Goal: Find contact information: Find contact information

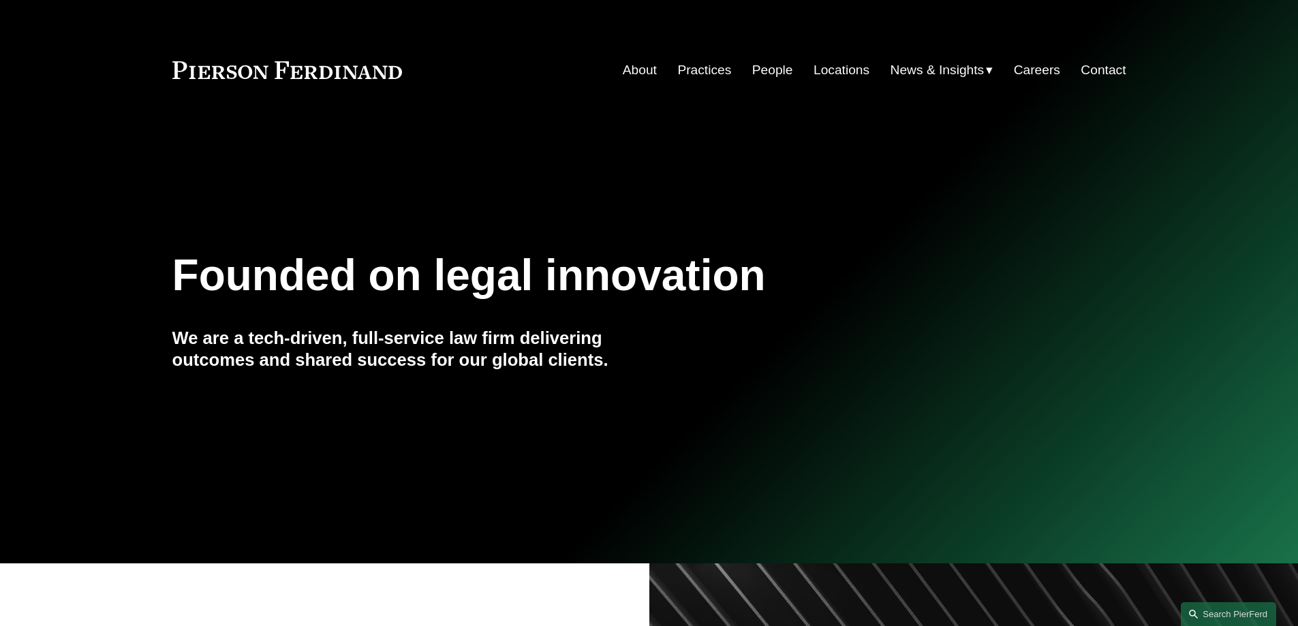
click at [825, 67] on link "Locations" at bounding box center [842, 70] width 56 height 26
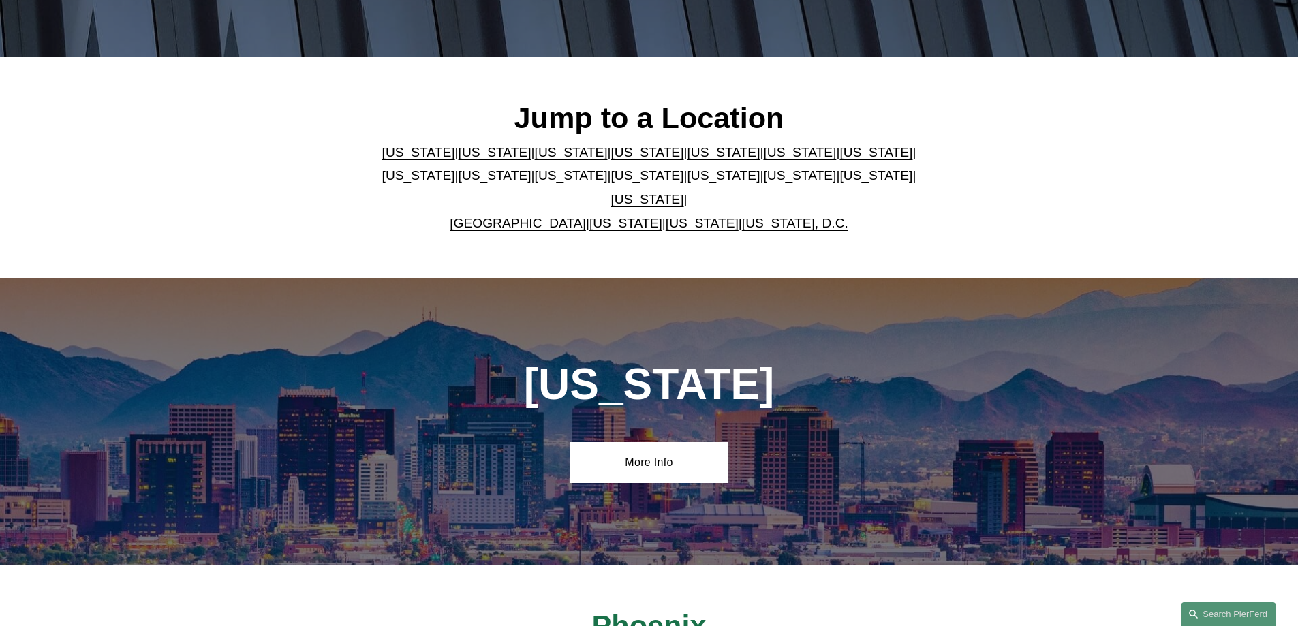
scroll to position [341, 0]
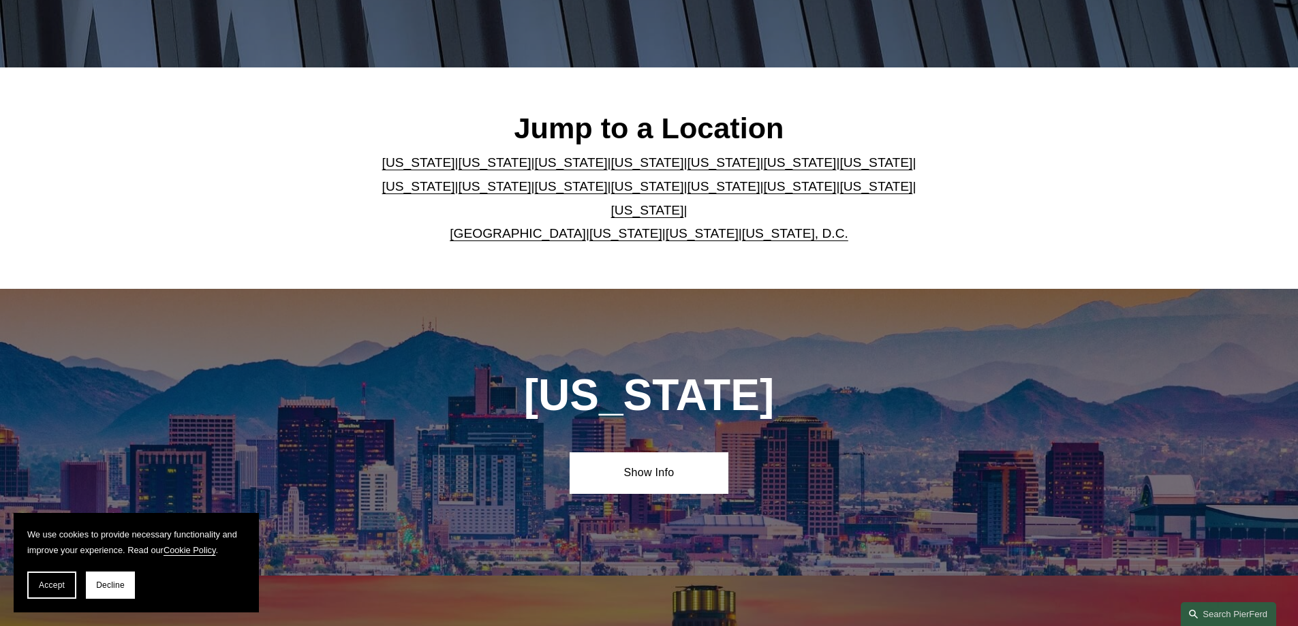
click at [467, 170] on link "California" at bounding box center [495, 162] width 73 height 14
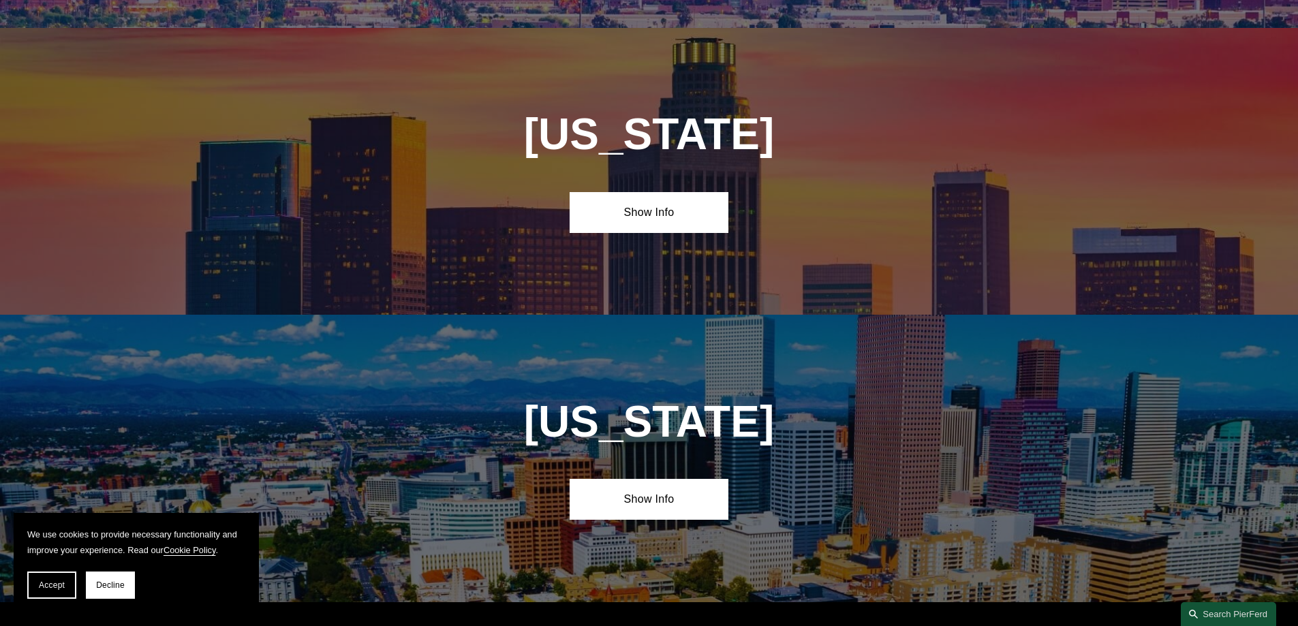
scroll to position [906, 0]
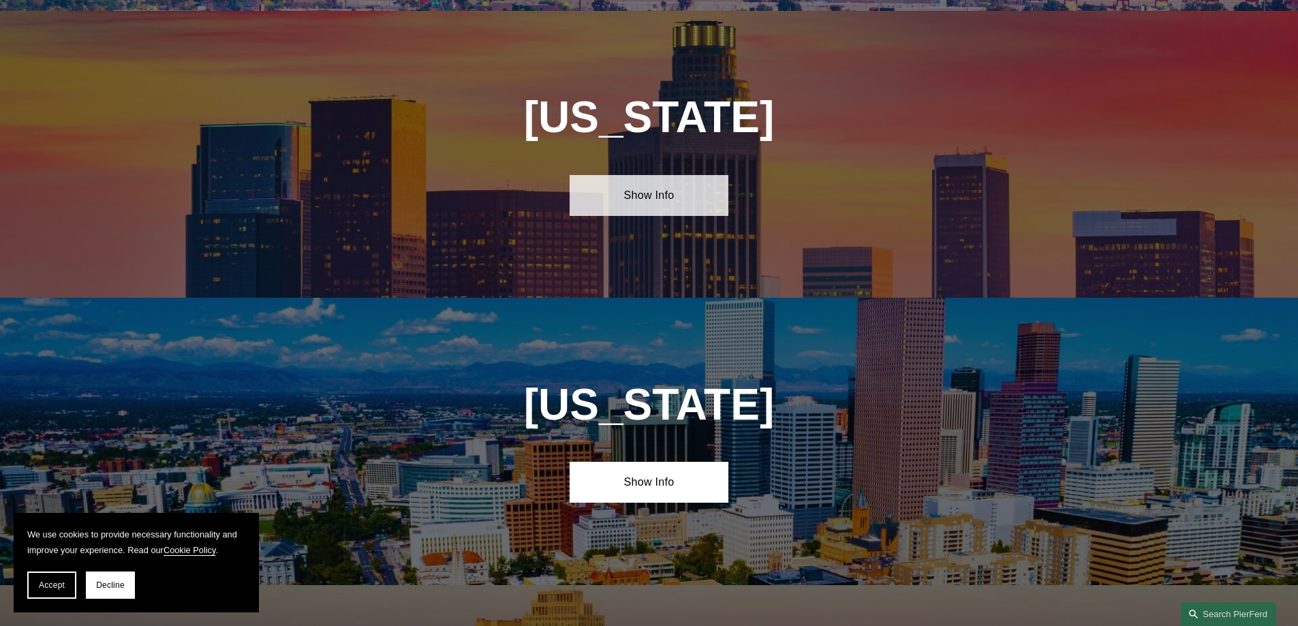
click at [664, 175] on link "Show Info" at bounding box center [649, 195] width 159 height 41
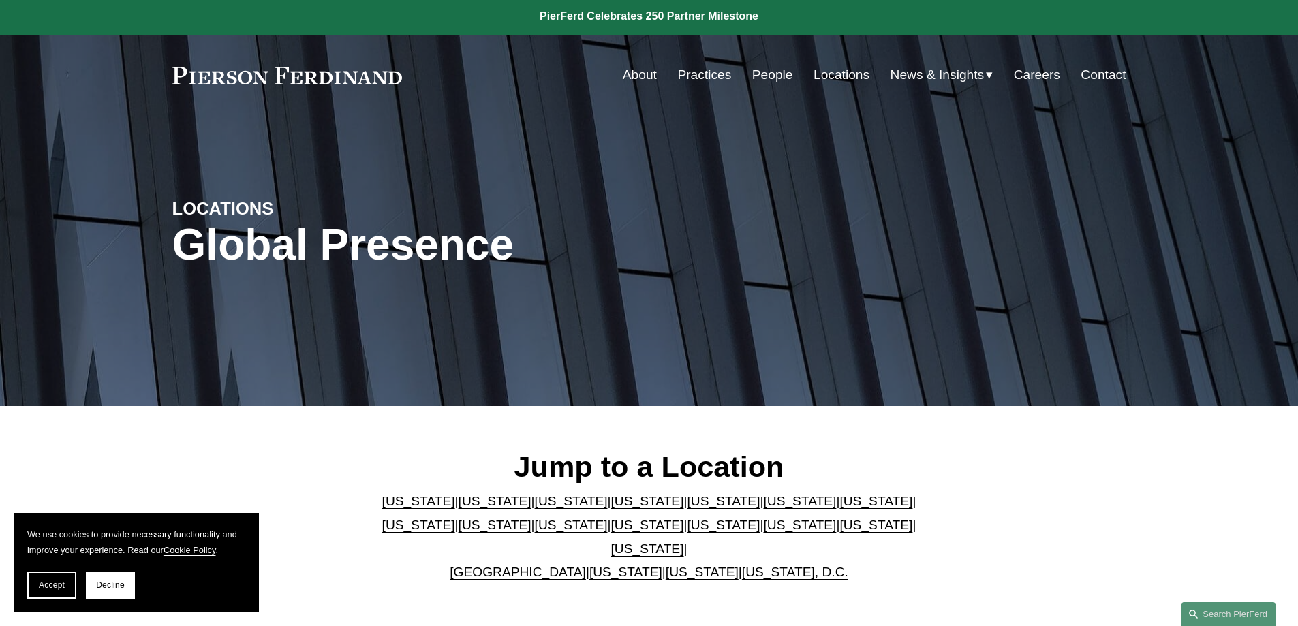
scroll to position [0, 0]
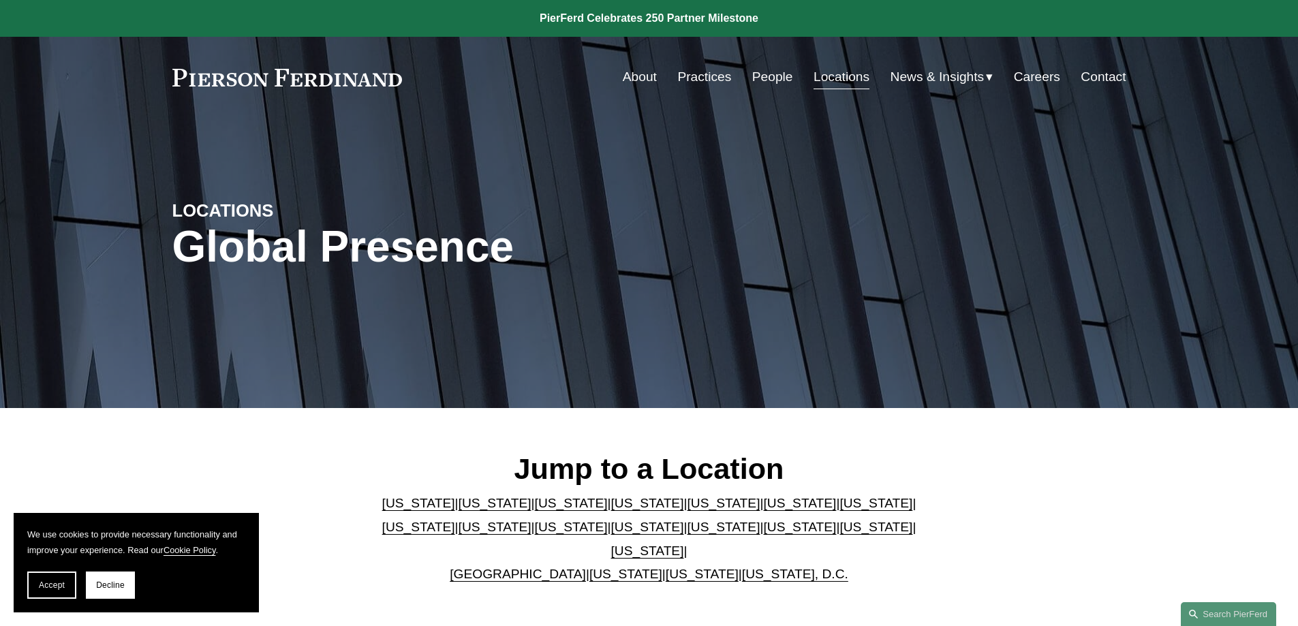
click at [768, 70] on link "People" at bounding box center [773, 77] width 41 height 26
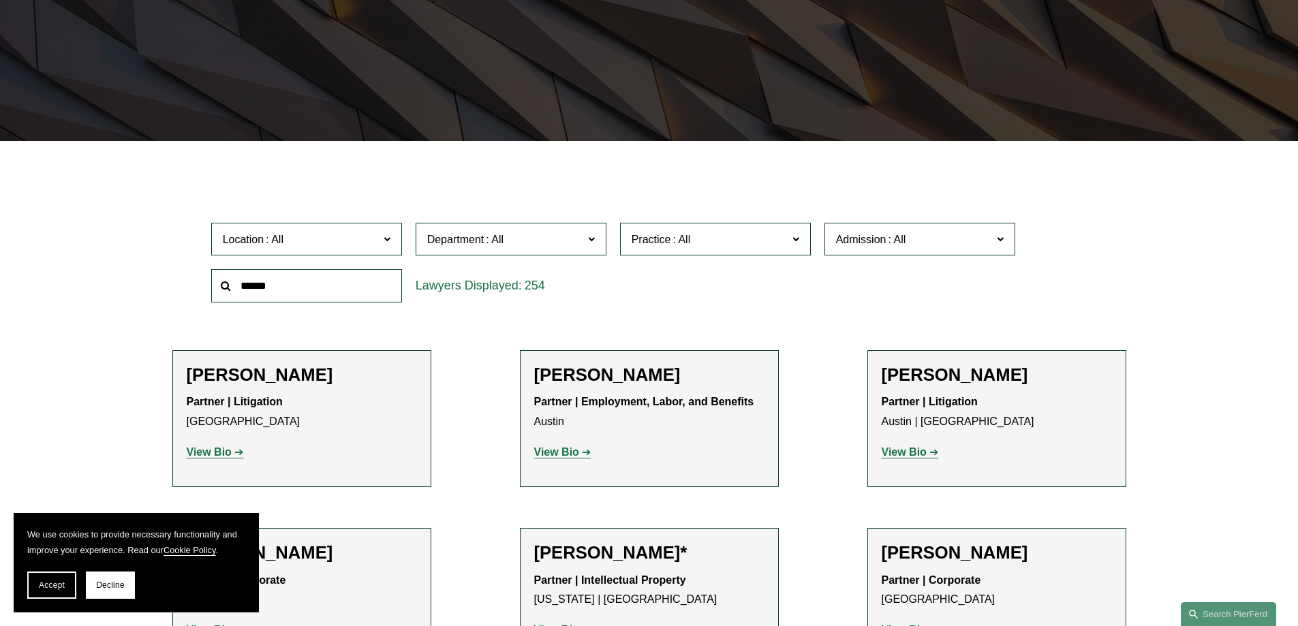
scroll to position [341, 0]
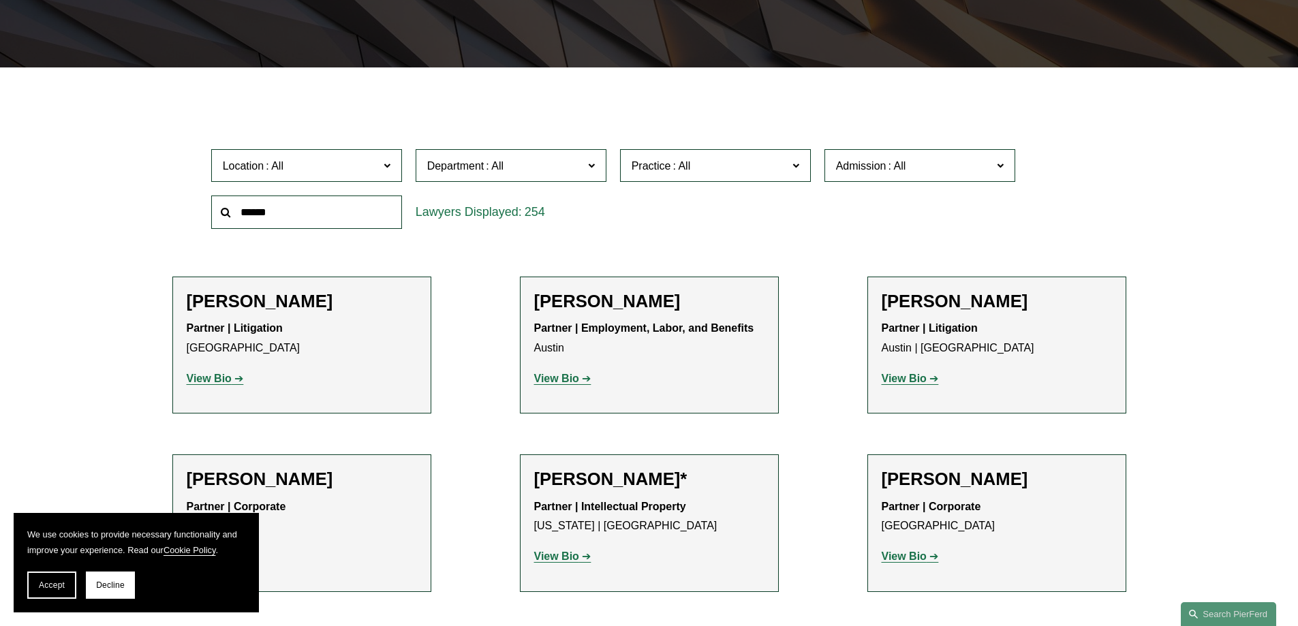
click at [331, 213] on input "text" at bounding box center [306, 212] width 191 height 33
type input "******"
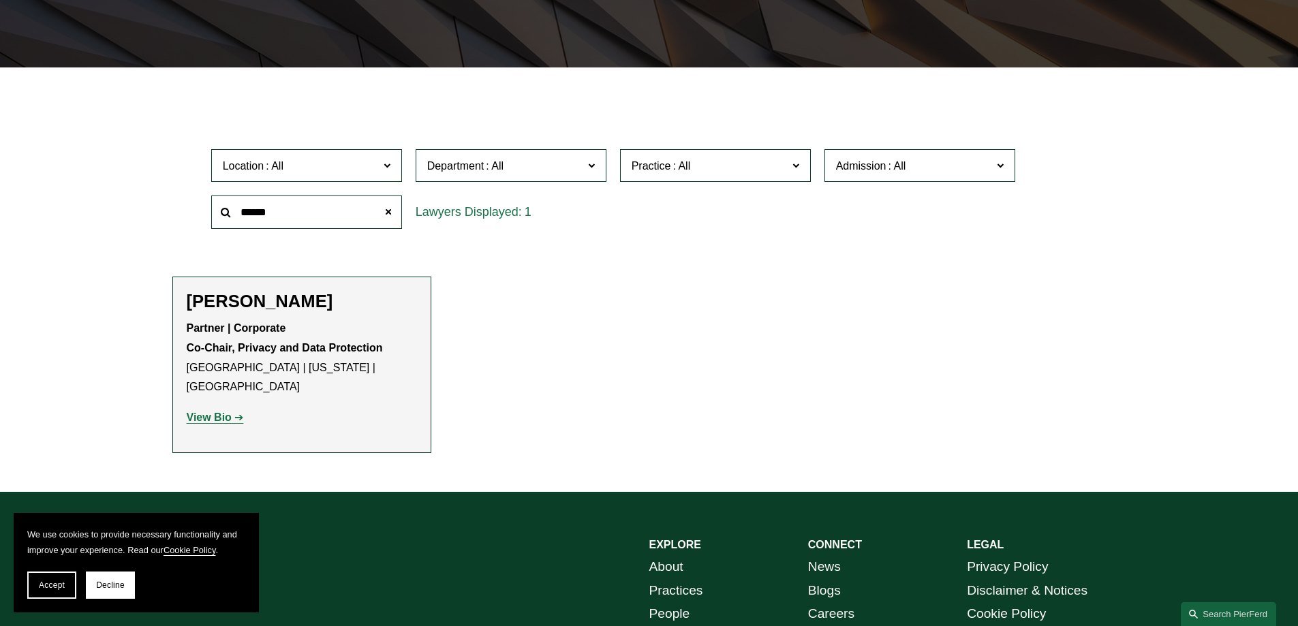
click at [220, 412] on strong "View Bio" at bounding box center [209, 418] width 45 height 12
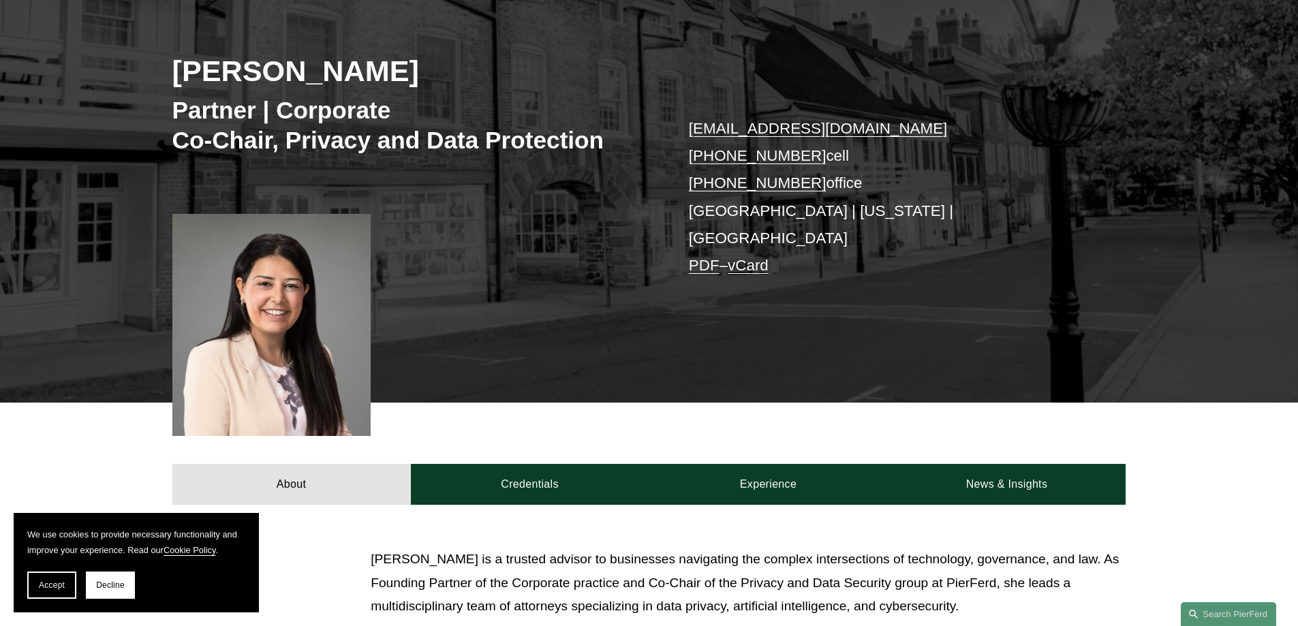
scroll to position [204, 0]
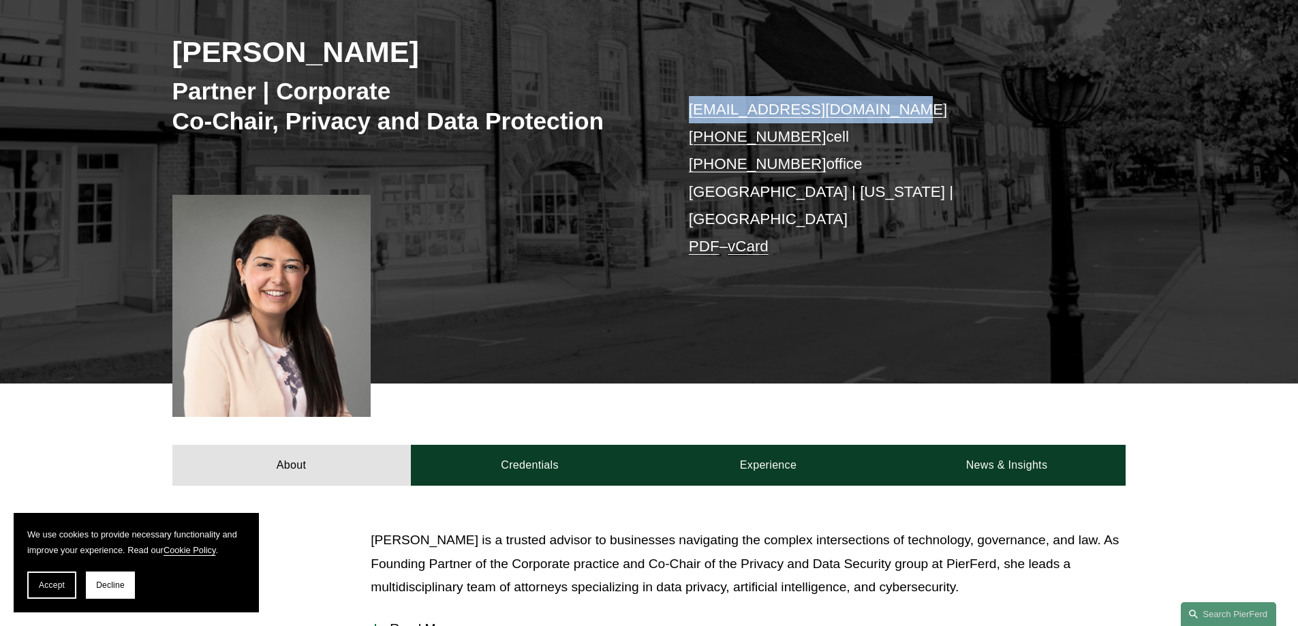
drag, startPoint x: 915, startPoint y: 110, endPoint x: 706, endPoint y: 116, distance: 209.3
click at [686, 115] on div "[PERSON_NAME] Partner | Corporate Co-Chair, Privacy and Data Protection [EMAIL_…" at bounding box center [649, 167] width 1298 height 431
copy link "[EMAIL_ADDRESS][DOMAIN_NAME]"
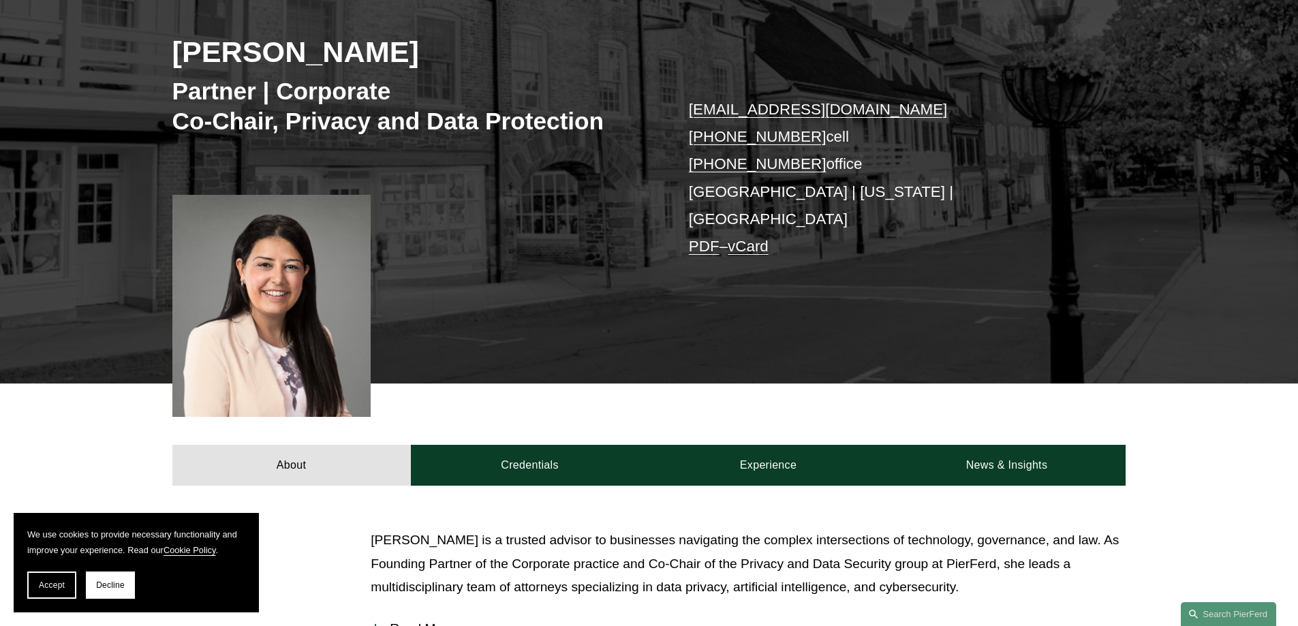
click at [937, 299] on div "[PERSON_NAME] Partner | Corporate Co-Chair, Privacy and Data Protection [EMAIL_…" at bounding box center [649, 167] width 1298 height 431
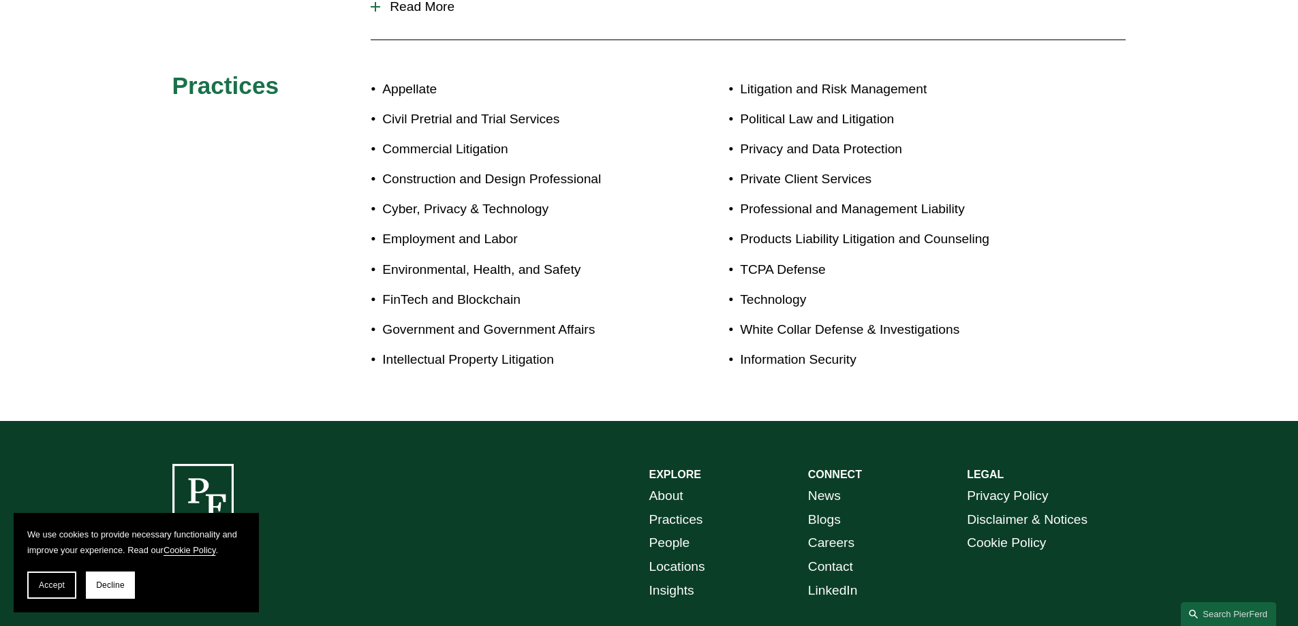
scroll to position [750, 0]
